Goal: Information Seeking & Learning: Learn about a topic

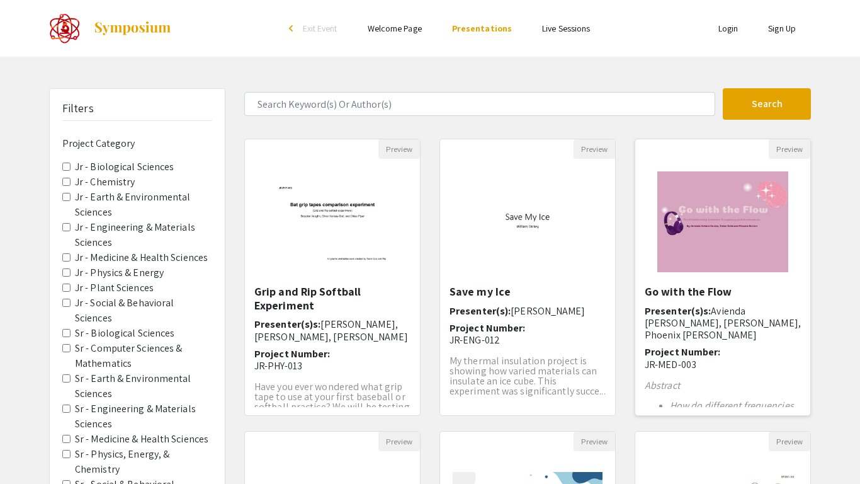
click at [699, 227] on img "Open Presentation <p>Go with the Flow</p>" at bounding box center [723, 222] width 156 height 126
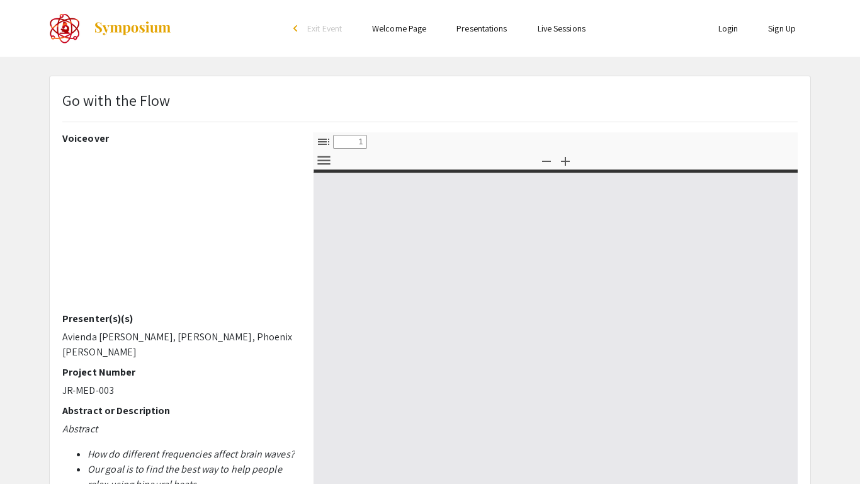
select select "custom"
type input "0"
select select "custom"
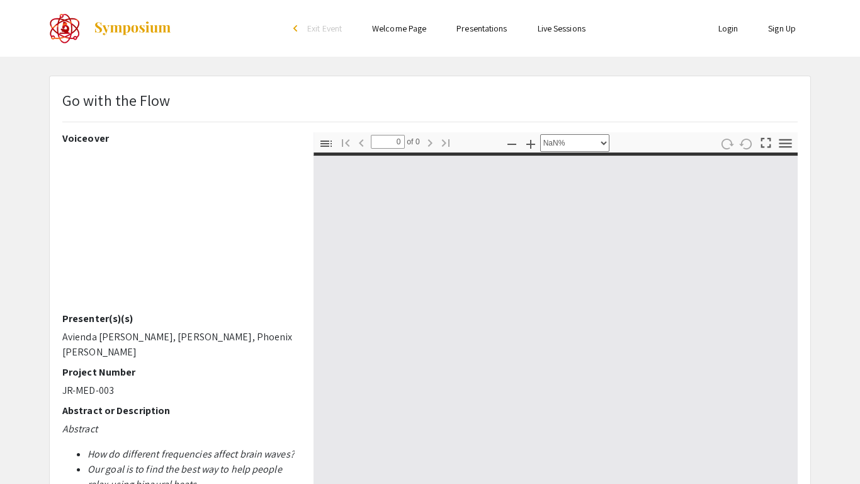
type input "1"
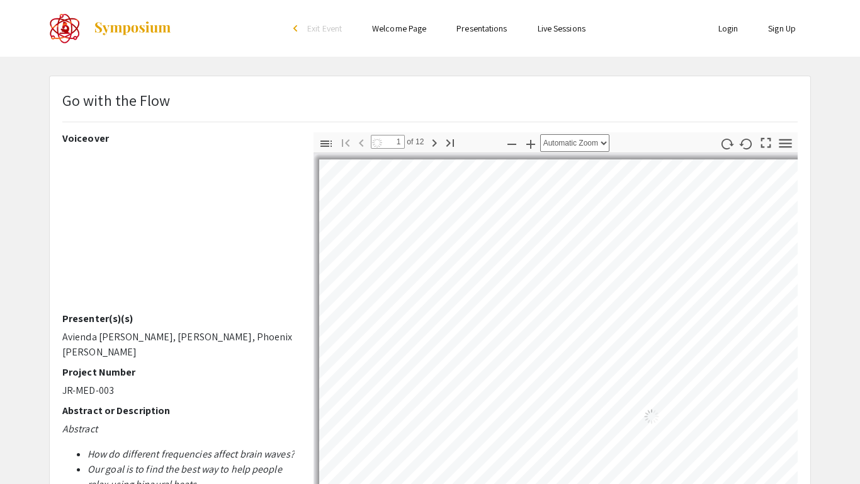
select select "auto"
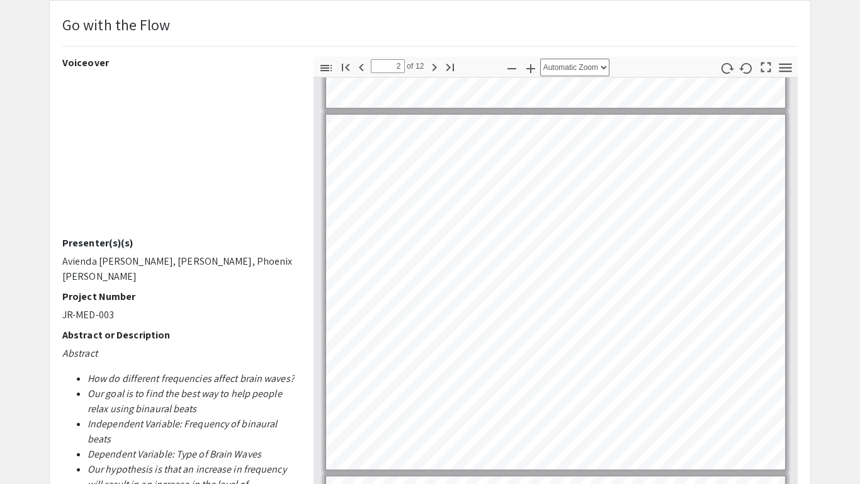
scroll to position [329, 0]
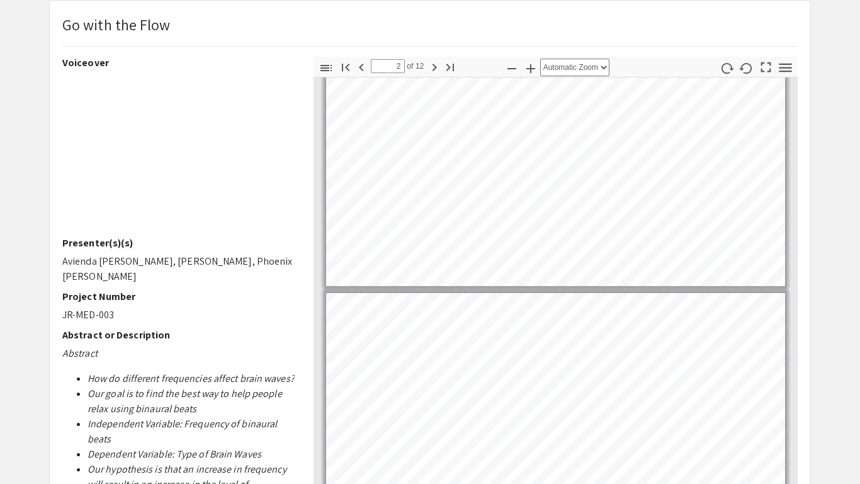
type input "1"
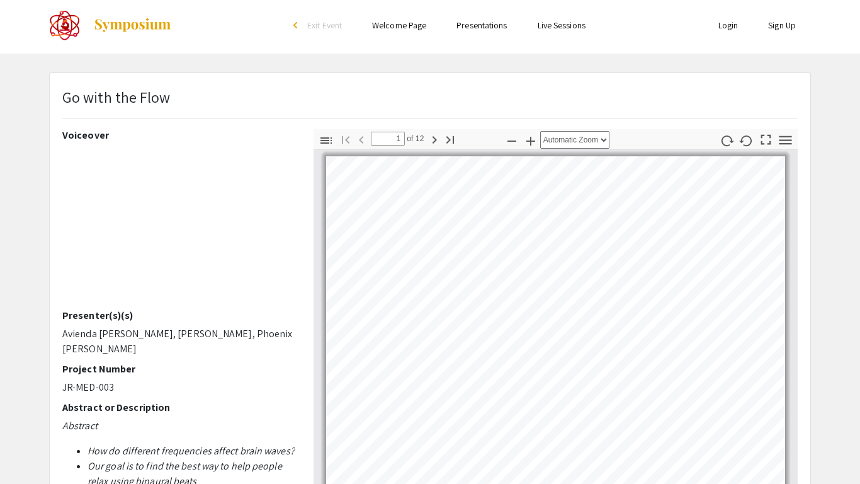
scroll to position [0, 0]
